Goal: Information Seeking & Learning: Learn about a topic

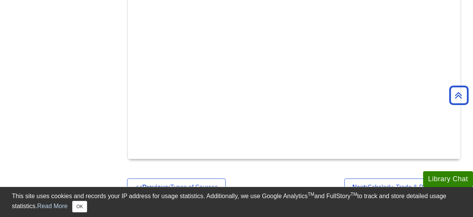
scroll to position [461, 0]
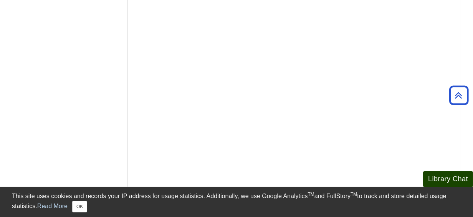
click at [445, 181] on button "Library Chat" at bounding box center [449, 179] width 50 height 16
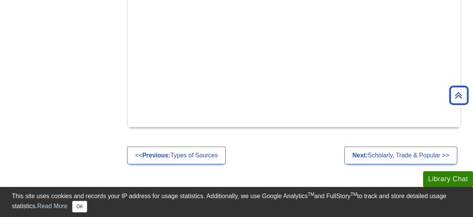
scroll to position [500, 0]
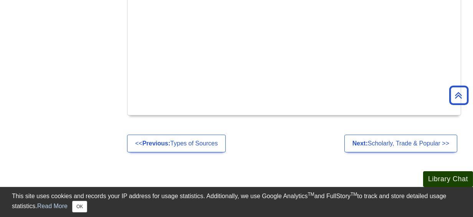
click at [450, 176] on button "Library Chat" at bounding box center [449, 179] width 50 height 16
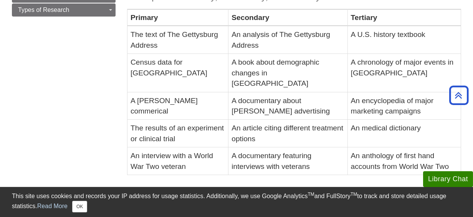
scroll to position [115, 0]
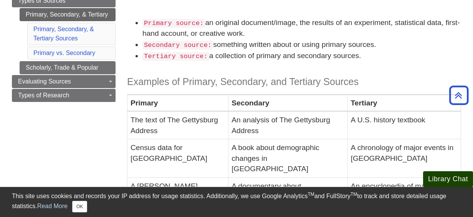
click at [448, 179] on button "Library Chat" at bounding box center [449, 179] width 50 height 16
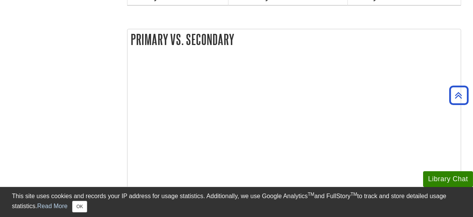
scroll to position [269, 0]
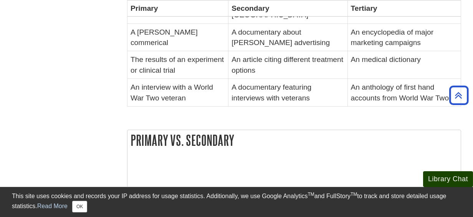
click at [444, 183] on button "Library Chat" at bounding box center [449, 179] width 50 height 16
click at [81, 164] on div "Menu How to Research Toggle Dropdown Getting Started Research Terms Subject vs.…" at bounding box center [236, 102] width 461 height 570
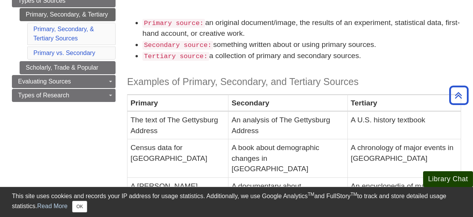
click at [439, 178] on button "Library Chat" at bounding box center [449, 179] width 50 height 16
click at [437, 175] on button "Library Chat" at bounding box center [449, 179] width 50 height 16
click at [450, 183] on button "Library Chat" at bounding box center [449, 179] width 50 height 16
click at [441, 185] on button "Library Chat" at bounding box center [449, 179] width 50 height 16
